Goal: Task Accomplishment & Management: Manage account settings

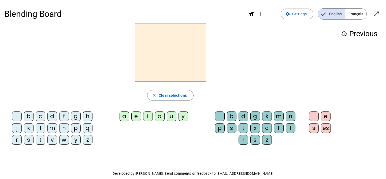
click at [358, 12] on span "Français" at bounding box center [355, 14] width 21 height 11
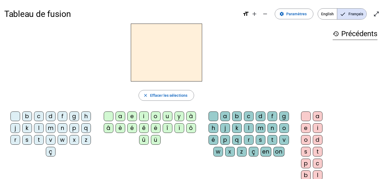
click at [25, 115] on div "b" at bounding box center [27, 117] width 10 height 10
click at [134, 125] on div "é" at bounding box center [132, 128] width 10 height 10
click at [24, 115] on div "b" at bounding box center [27, 117] width 10 height 10
click at [28, 116] on div "b" at bounding box center [27, 117] width 10 height 10
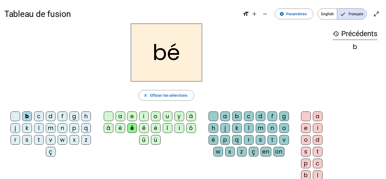
click at [131, 130] on div "é" at bounding box center [132, 128] width 10 height 10
click at [238, 116] on div "b" at bounding box center [237, 117] width 10 height 10
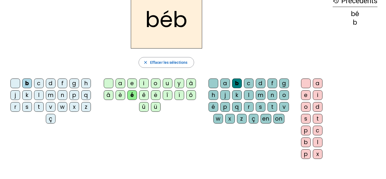
scroll to position [34, 0]
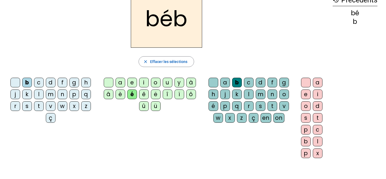
click at [132, 93] on div "é" at bounding box center [132, 95] width 10 height 10
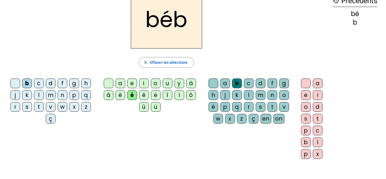
scroll to position [34, 0]
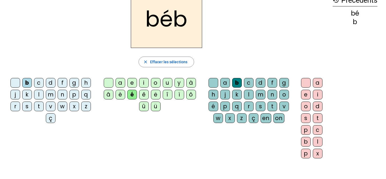
click at [303, 95] on div "e" at bounding box center [306, 95] width 10 height 10
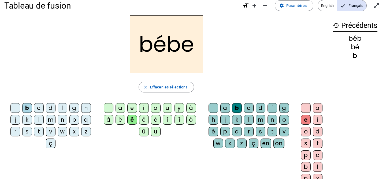
scroll to position [0, 0]
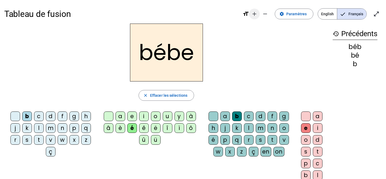
click at [257, 16] on mat-icon "add" at bounding box center [254, 14] width 6 height 6
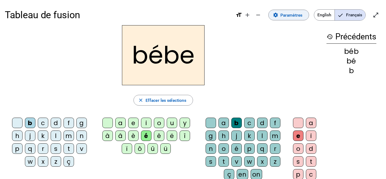
click at [281, 13] on span "Paramètres" at bounding box center [292, 15] width 22 height 7
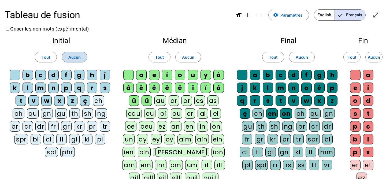
click at [73, 58] on span "Aucun" at bounding box center [74, 57] width 12 height 7
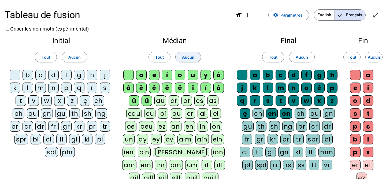
click at [184, 58] on span "Aucun" at bounding box center [188, 57] width 12 height 7
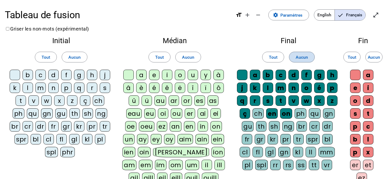
click at [303, 59] on span "Aucun" at bounding box center [302, 57] width 12 height 7
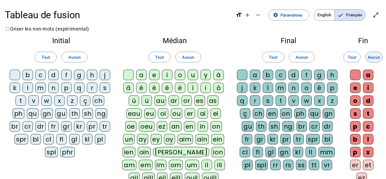
click at [375, 58] on span "Aucun" at bounding box center [374, 57] width 12 height 7
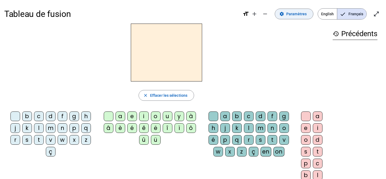
click at [297, 15] on span "Paramètres" at bounding box center [296, 14] width 20 height 6
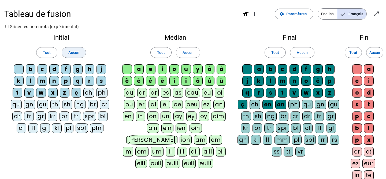
click at [83, 54] on span at bounding box center [74, 52] width 24 height 13
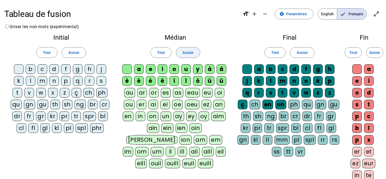
click at [197, 49] on span at bounding box center [188, 52] width 24 height 13
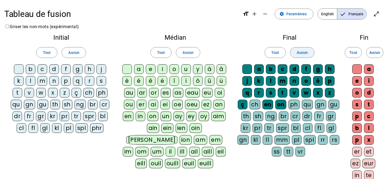
click at [296, 49] on span at bounding box center [302, 52] width 24 height 13
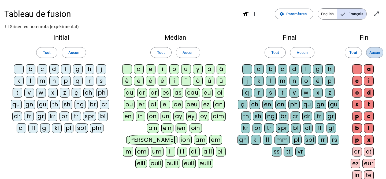
click at [373, 50] on span "Aucun" at bounding box center [375, 52] width 11 height 6
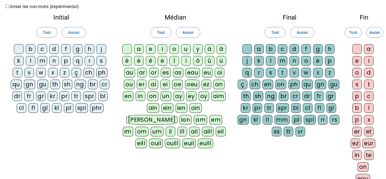
scroll to position [20, 0]
